Goal: Task Accomplishment & Management: Manage account settings

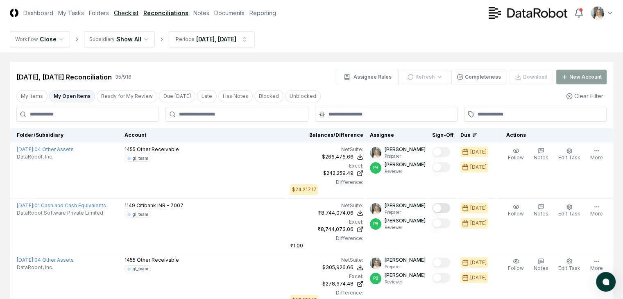
click at [139, 13] on link "Checklist" at bounding box center [126, 13] width 25 height 9
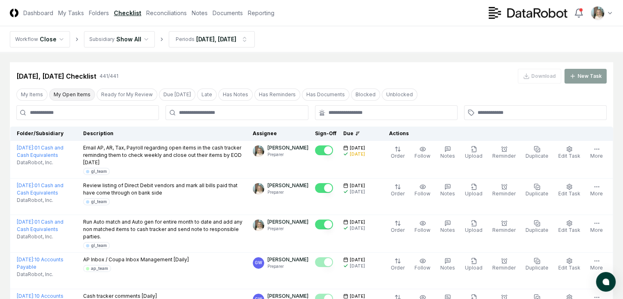
click at [75, 95] on button "My Open Items" at bounding box center [72, 95] width 46 height 12
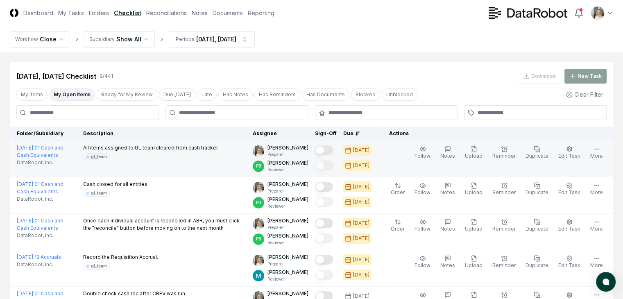
click at [325, 151] on button "Mark complete" at bounding box center [324, 150] width 18 height 10
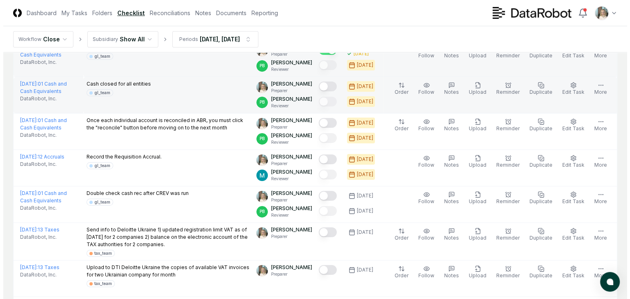
scroll to position [100, 0]
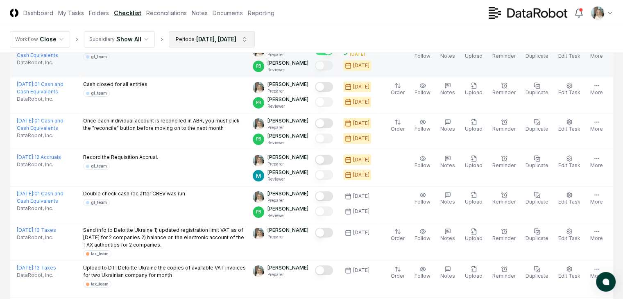
click at [239, 38] on html "CloseCore Dashboard My Tasks Folders Checklist Reconciliations Notes Documents …" at bounding box center [311, 165] width 623 height 530
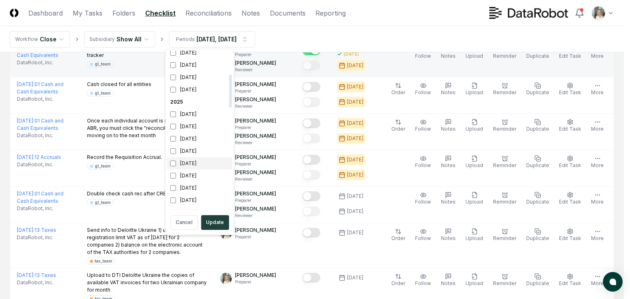
scroll to position [109, 0]
click at [176, 133] on div "[DATE]" at bounding box center [199, 132] width 65 height 12
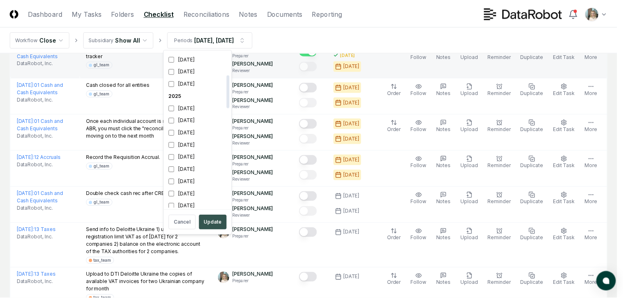
scroll to position [113, 0]
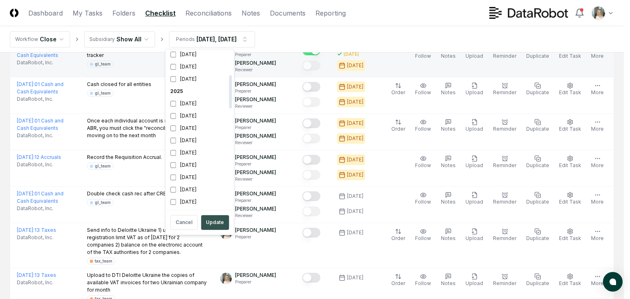
click at [216, 223] on button "Update" at bounding box center [215, 222] width 28 height 15
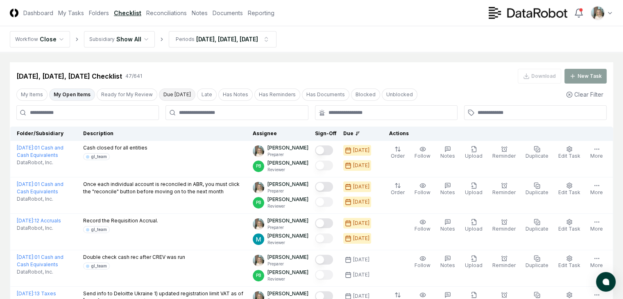
click at [168, 95] on button "Due [DATE]" at bounding box center [177, 95] width 36 height 12
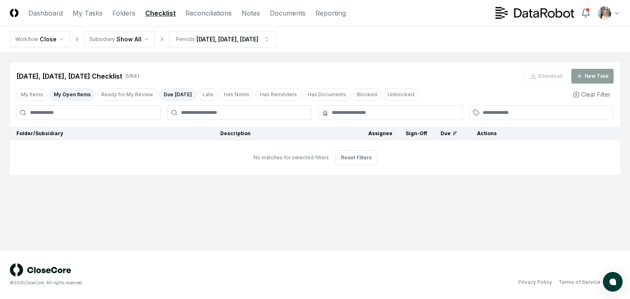
click at [168, 95] on button "Due [DATE]" at bounding box center [177, 95] width 37 height 12
